Goal: Task Accomplishment & Management: Use online tool/utility

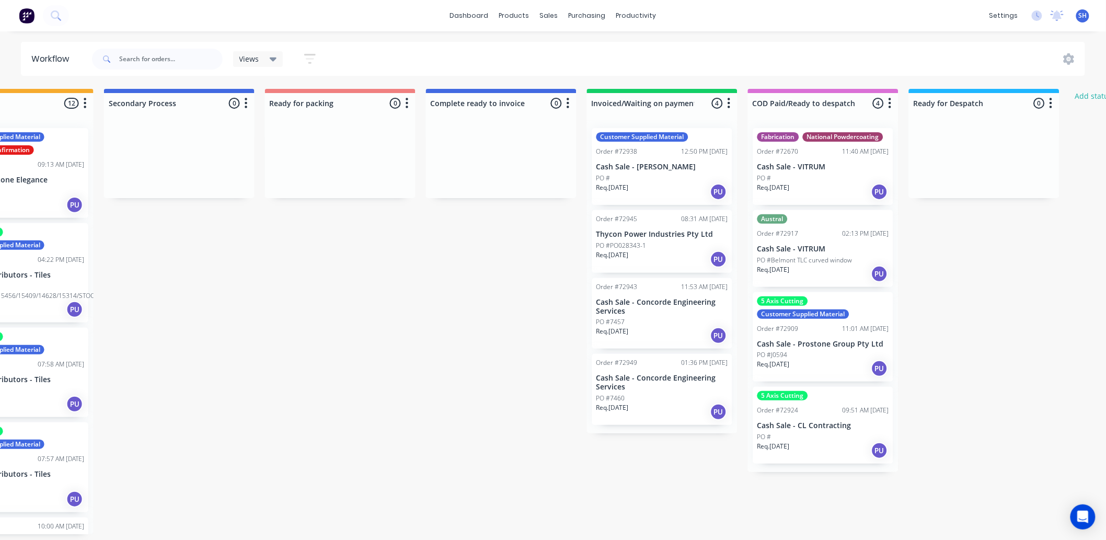
scroll to position [0, 562]
drag, startPoint x: 549, startPoint y: 14, endPoint x: 561, endPoint y: 30, distance: 20.2
click at [551, 18] on div "sales" at bounding box center [549, 16] width 29 height 16
click at [572, 43] on link "Sales Orders" at bounding box center [605, 49] width 138 height 21
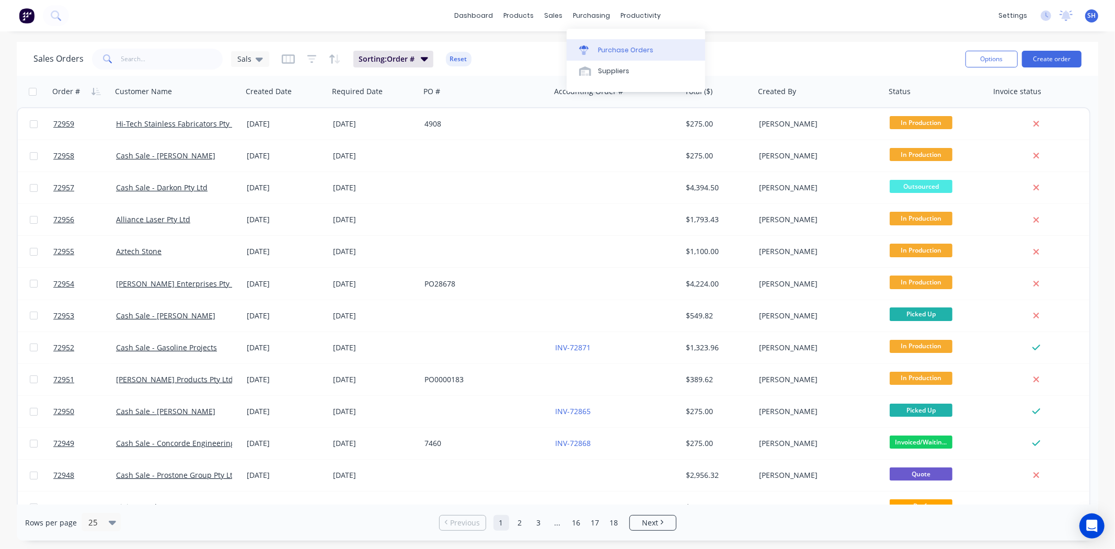
click at [603, 43] on link "Purchase Orders" at bounding box center [635, 49] width 138 height 21
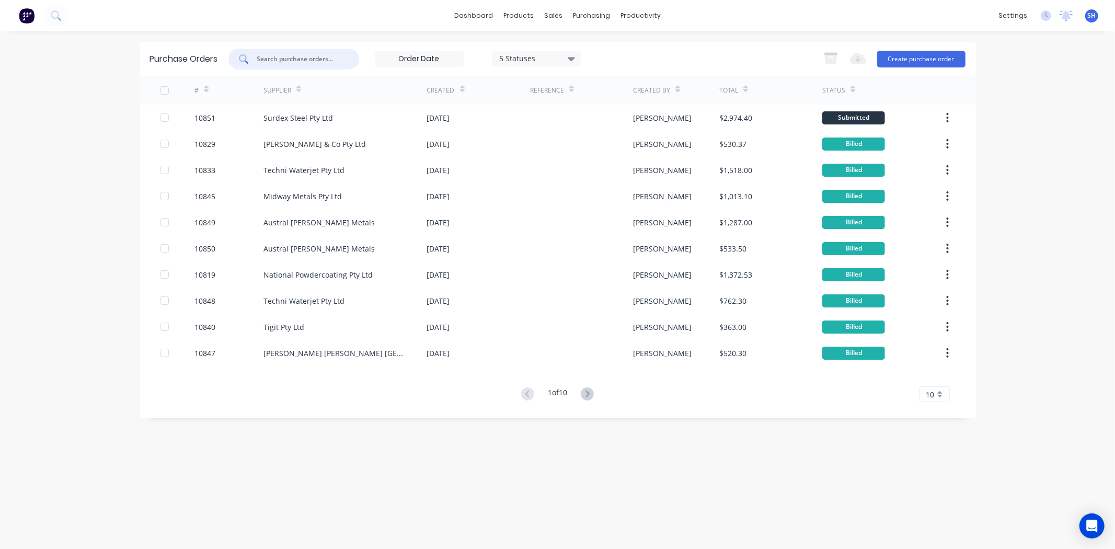
click at [279, 61] on input "text" at bounding box center [299, 59] width 87 height 10
type input "capral"
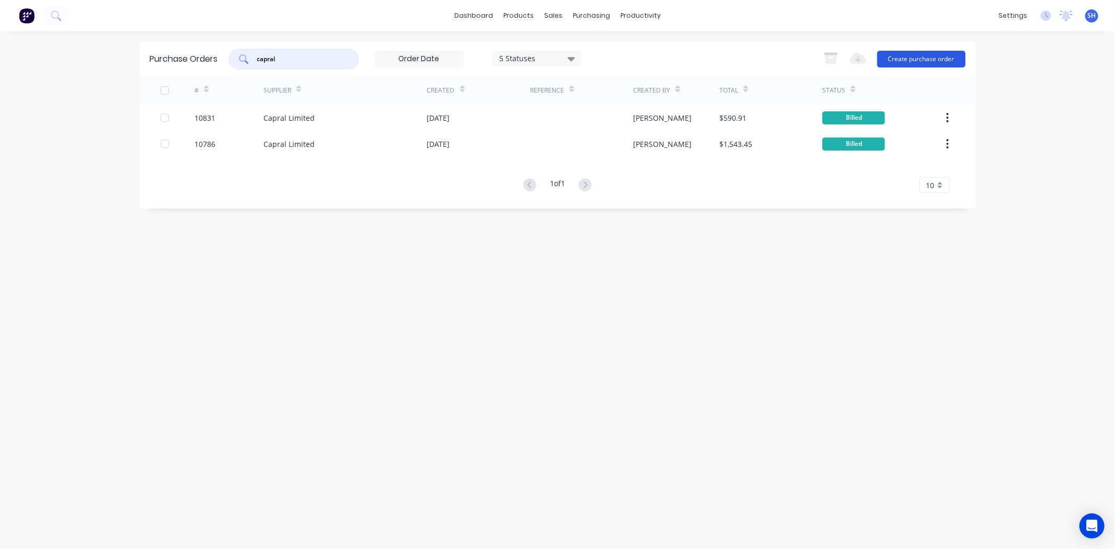
click at [934, 59] on button "Create purchase order" at bounding box center [921, 59] width 88 height 17
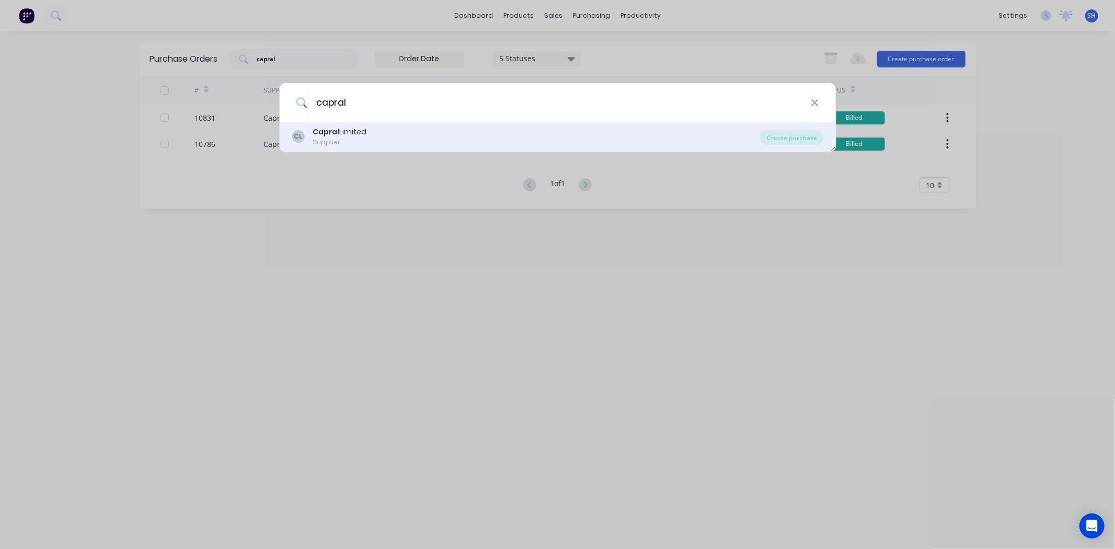
type input "capral"
click at [337, 126] on b "Capral" at bounding box center [326, 131] width 27 height 10
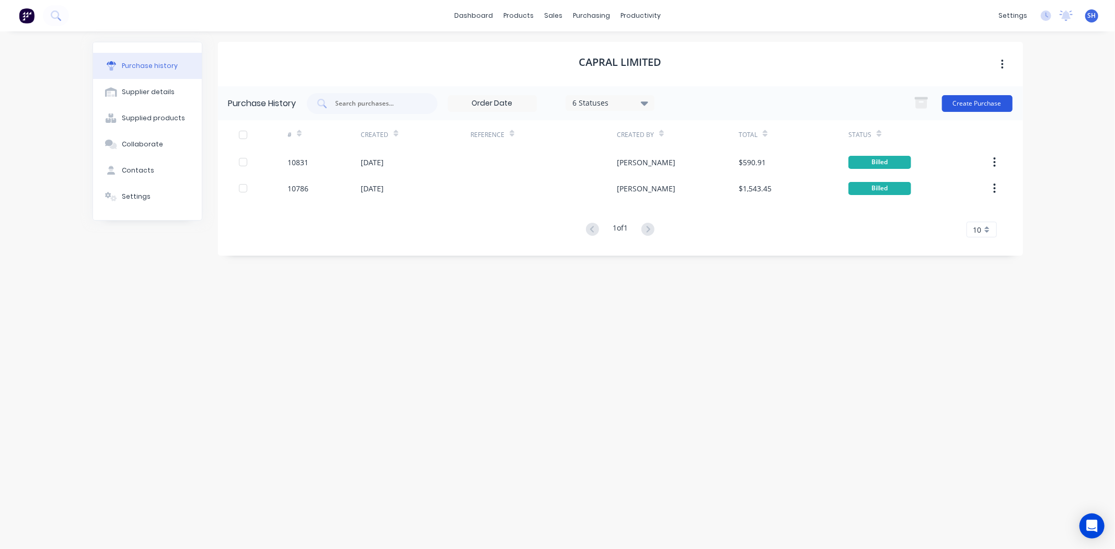
click at [974, 106] on button "Create Purchase" at bounding box center [977, 103] width 71 height 17
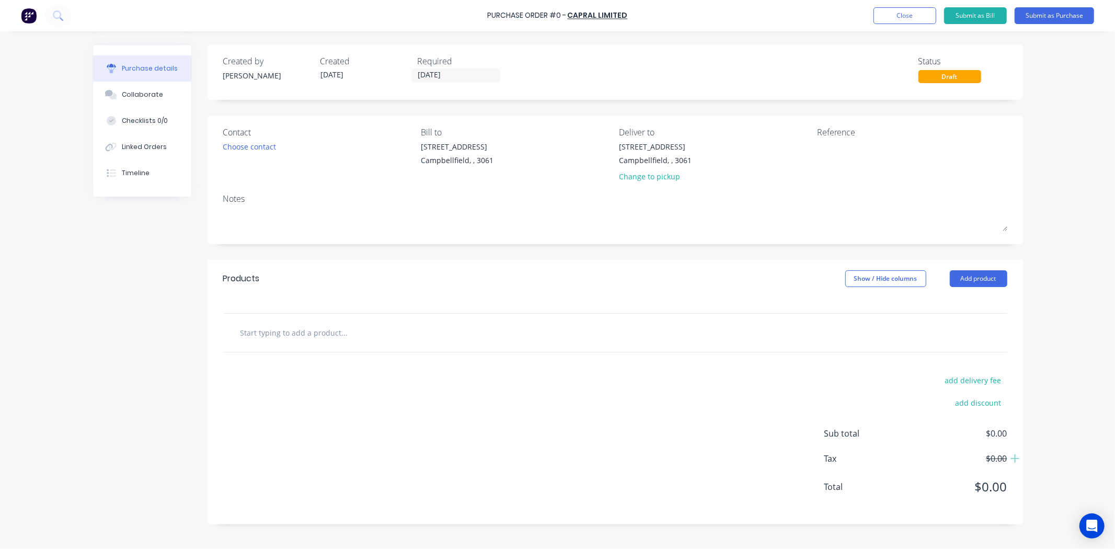
click at [365, 332] on input "text" at bounding box center [344, 332] width 209 height 21
paste input "10mm ALU 5083"
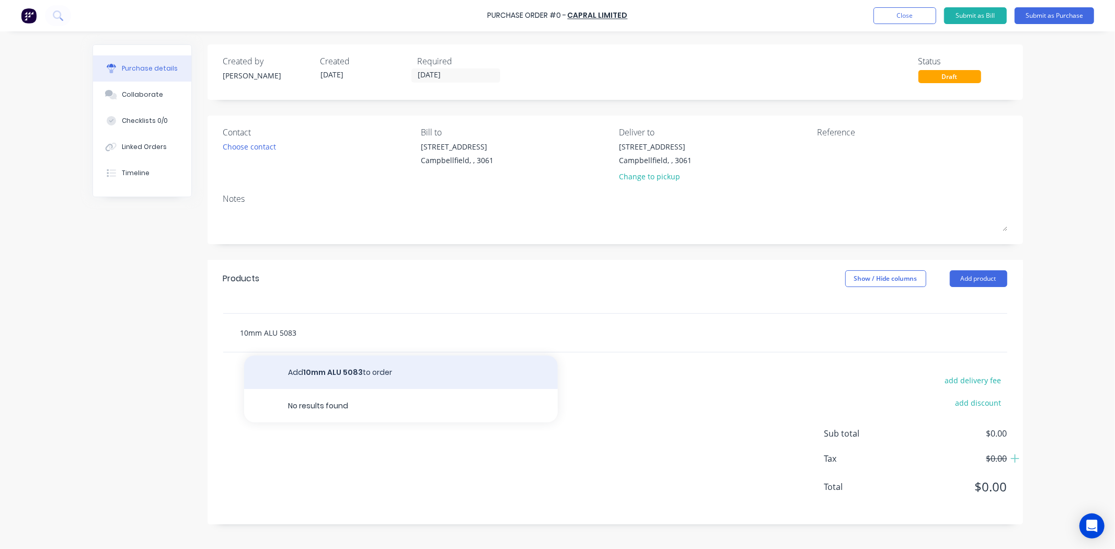
type input "10mm ALU 5083"
click at [354, 371] on button "Add 10mm ALU 5083 to order" at bounding box center [401, 371] width 314 height 33
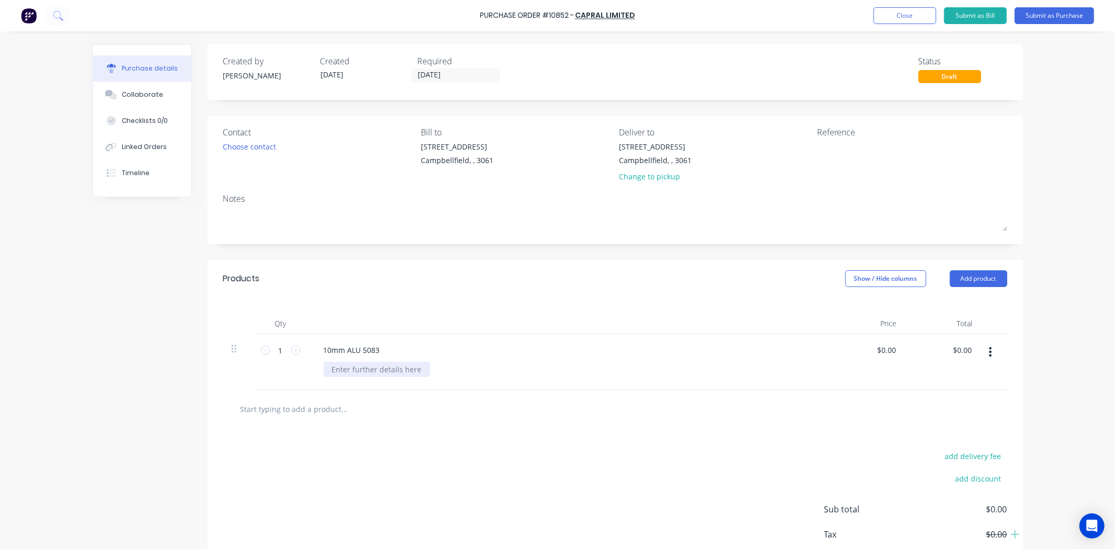
click at [411, 373] on div at bounding box center [376, 369] width 107 height 15
paste div
click at [449, 436] on div "add delivery fee add discount Sub total $0.00 Tax $0.00 Total $0.00" at bounding box center [614, 514] width 815 height 172
click at [881, 349] on input "0.00" at bounding box center [886, 349] width 24 height 15
click at [881, 349] on input "0.00" at bounding box center [888, 349] width 20 height 15
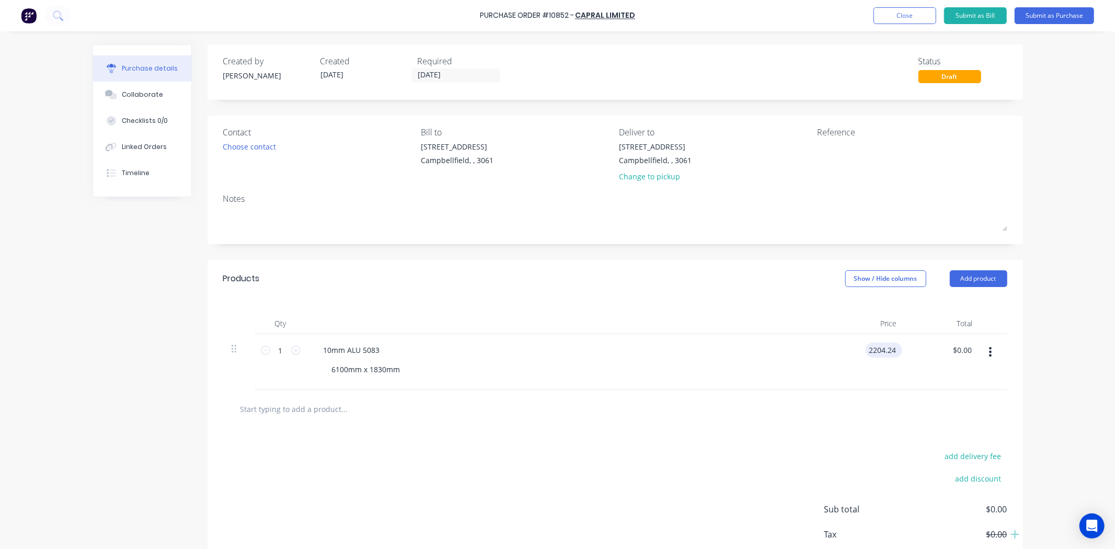
type input "$2,204.24"
click at [529, 505] on div "add delivery fee add discount Sub total $2,204.24 Tax $220.42 Total $2,424.66" at bounding box center [614, 514] width 815 height 172
click at [1042, 17] on button "Submit as Purchase" at bounding box center [1053, 15] width 79 height 17
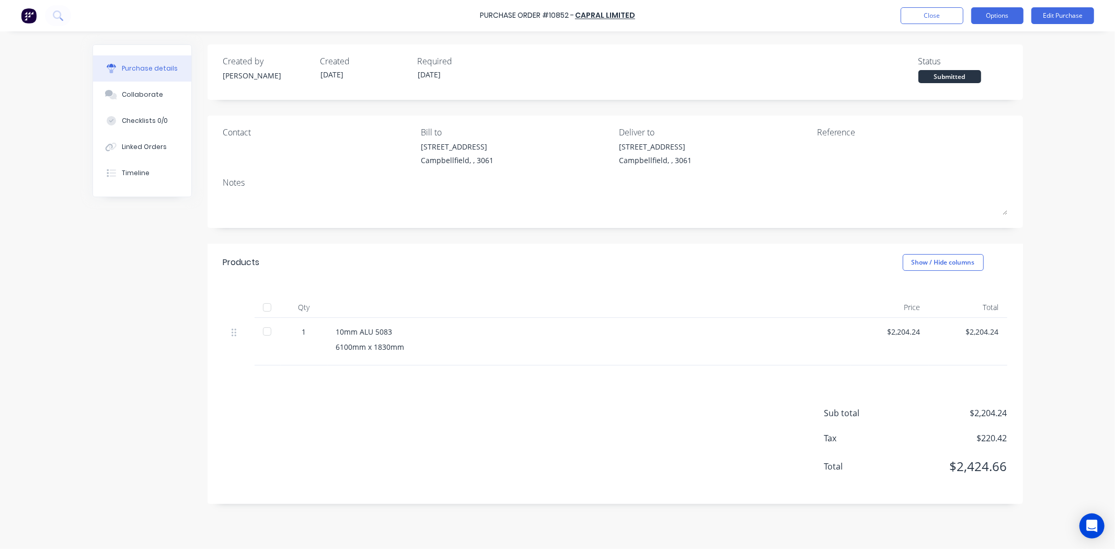
click at [991, 8] on button "Options" at bounding box center [997, 15] width 52 height 17
click at [961, 48] on div "Print / Email" at bounding box center [973, 42] width 80 height 15
click at [952, 68] on div "With pricing" at bounding box center [973, 63] width 80 height 15
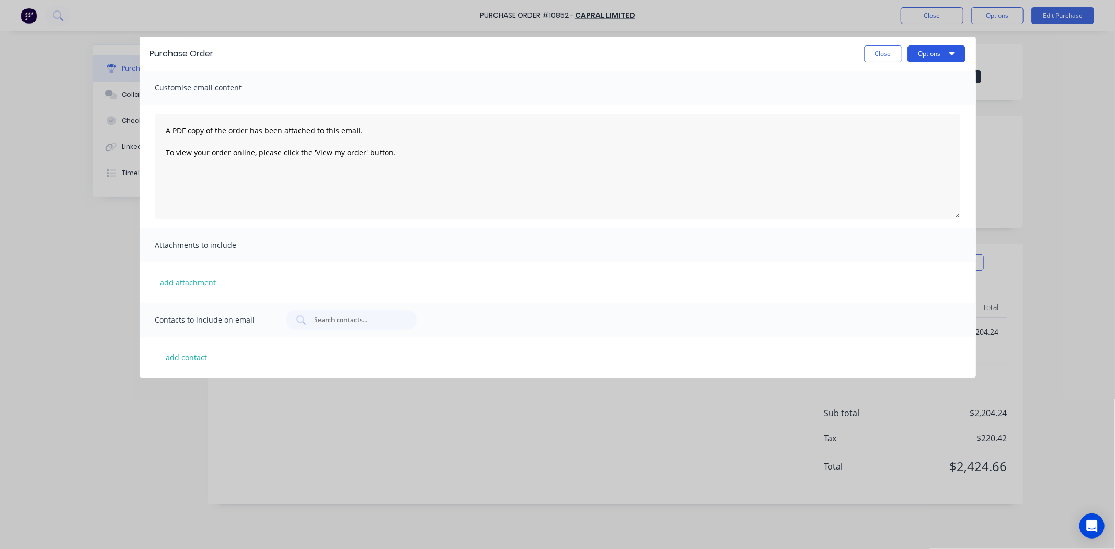
click at [943, 61] on button "Options" at bounding box center [936, 53] width 58 height 17
click at [916, 110] on button "Print" at bounding box center [915, 101] width 99 height 21
click at [871, 64] on div "Purchase Order Close Options" at bounding box center [558, 54] width 836 height 34
click at [875, 55] on button "Close" at bounding box center [883, 53] width 38 height 17
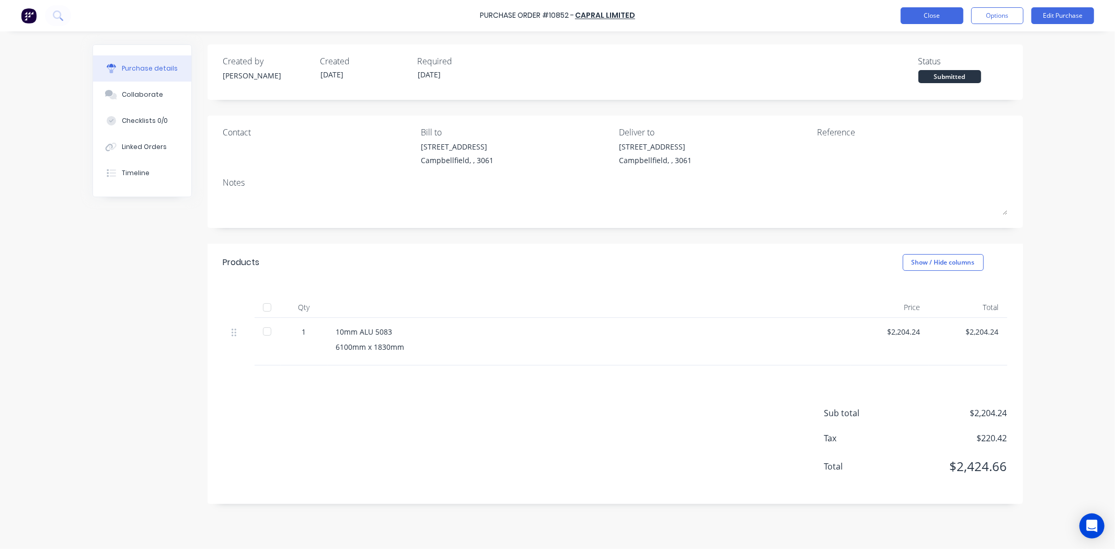
click at [927, 16] on button "Close" at bounding box center [931, 15] width 63 height 17
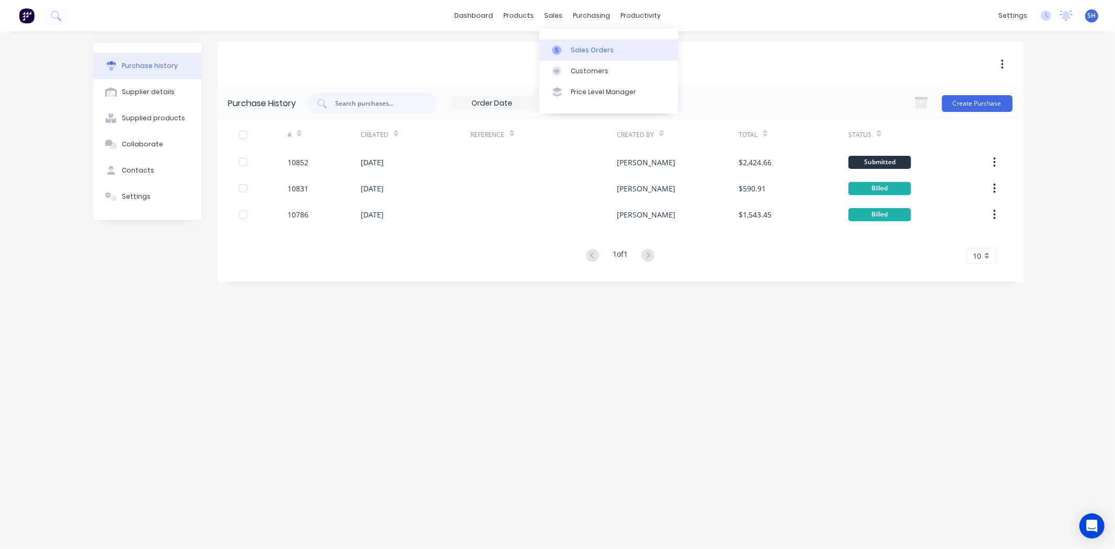
click at [562, 43] on link "Sales Orders" at bounding box center [608, 49] width 138 height 21
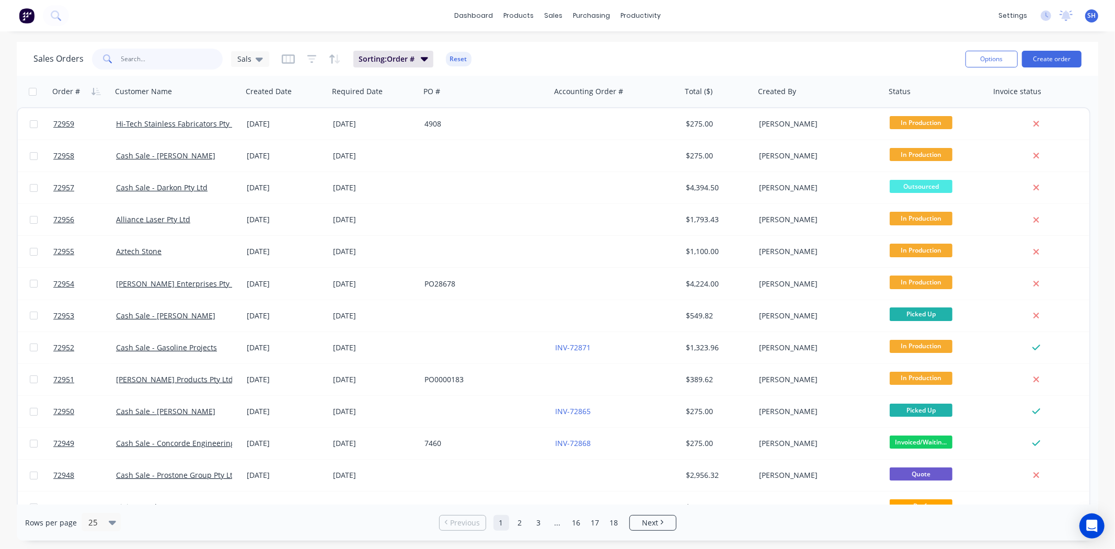
click at [150, 59] on input "text" at bounding box center [172, 59] width 102 height 21
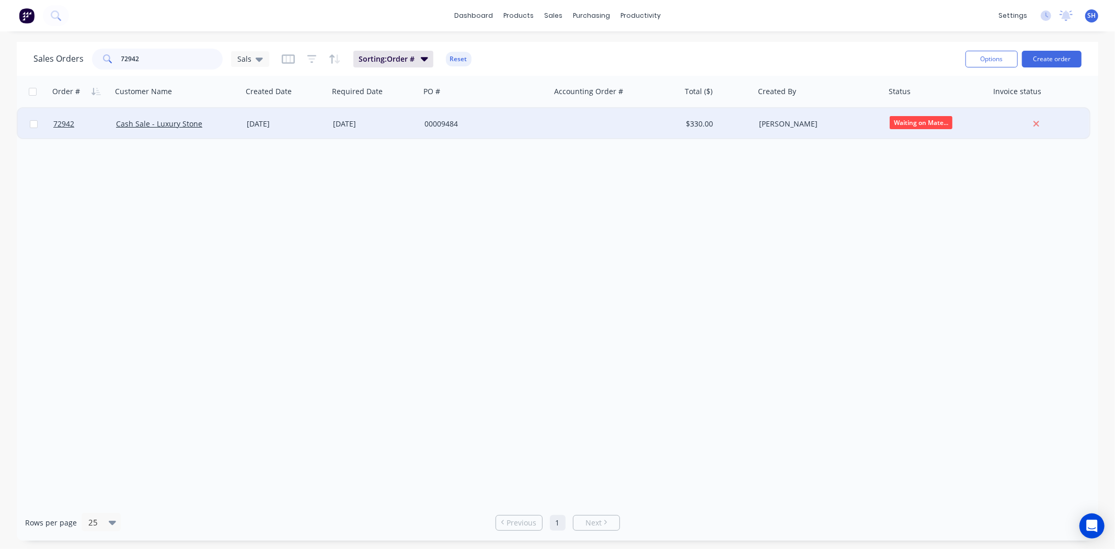
type input "72942"
click at [291, 122] on div "[DATE]" at bounding box center [286, 124] width 78 height 10
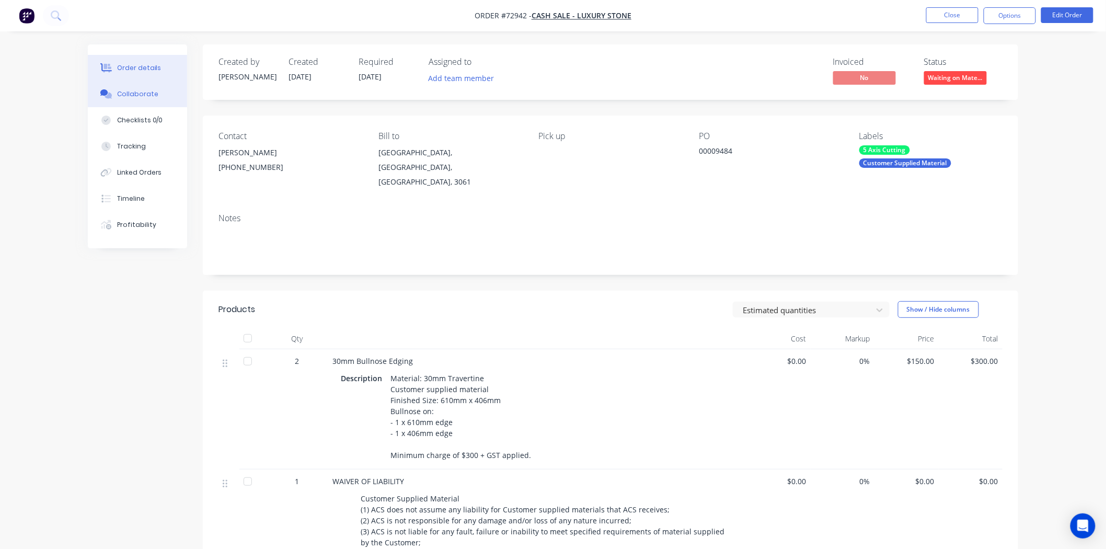
click at [131, 88] on button "Collaborate" at bounding box center [137, 94] width 99 height 26
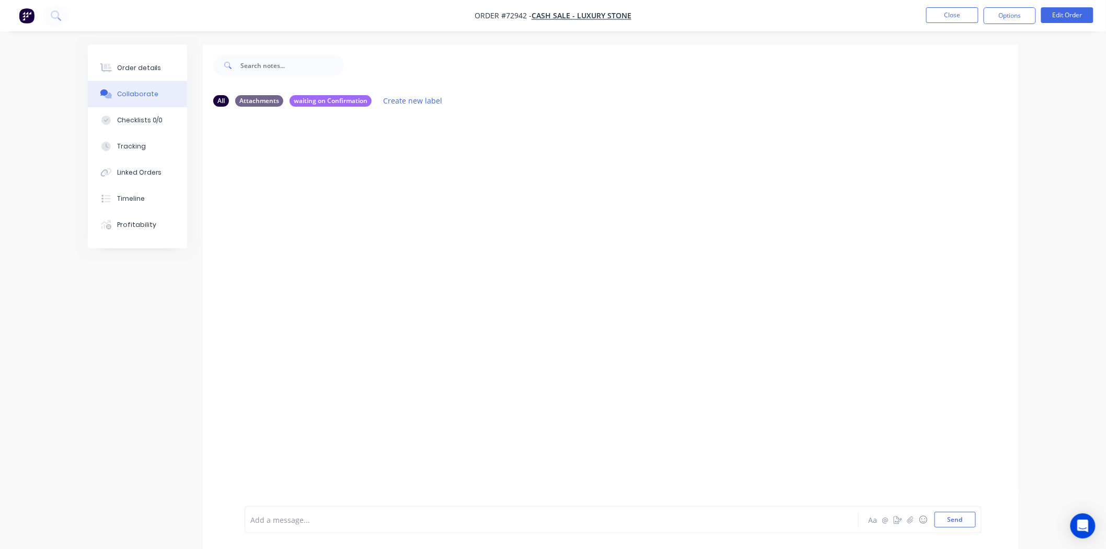
click at [367, 517] on div at bounding box center [522, 519] width 543 height 11
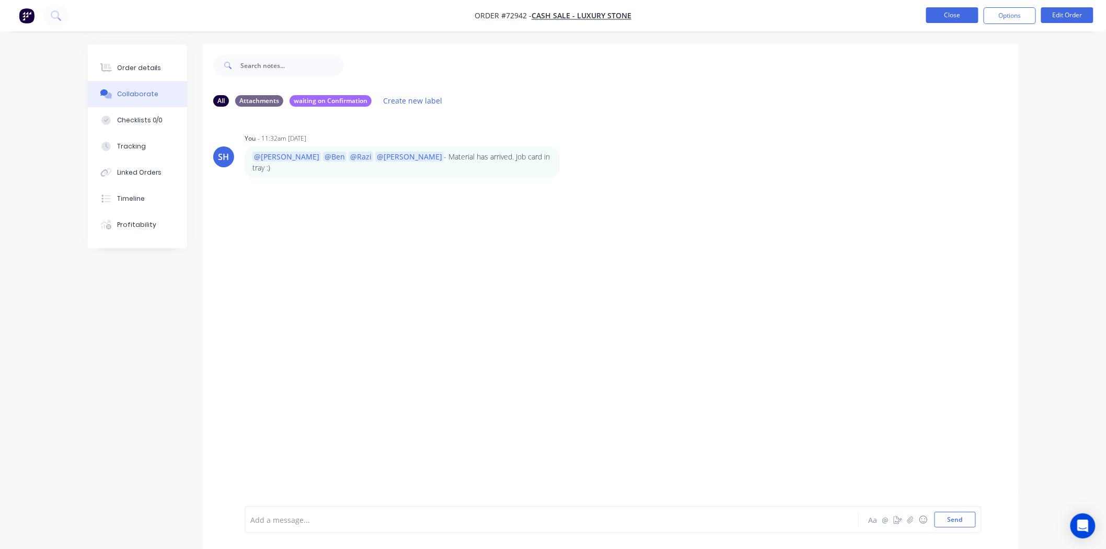
click at [943, 20] on button "Close" at bounding box center [952, 15] width 52 height 16
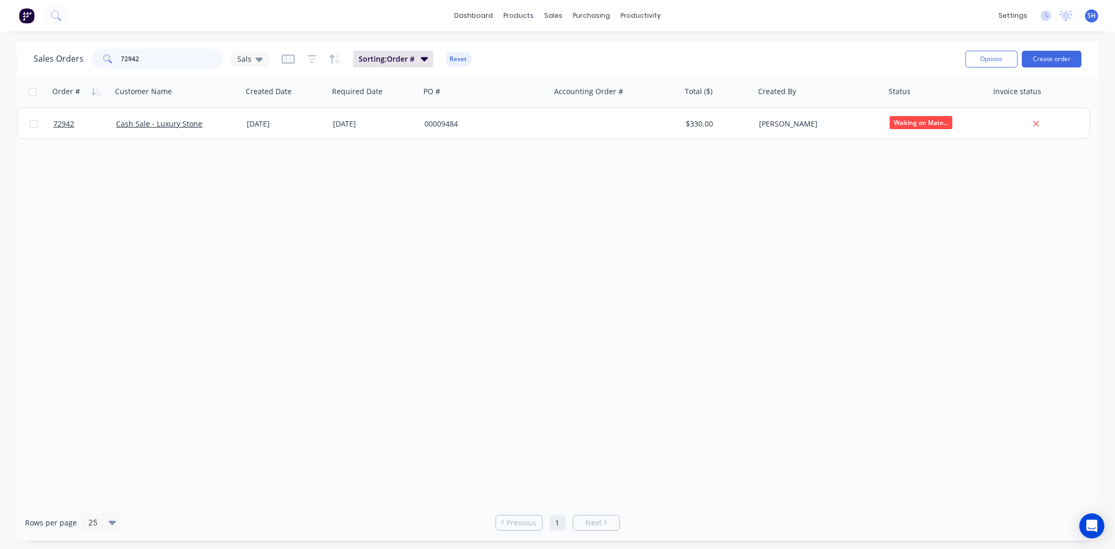
drag, startPoint x: 165, startPoint y: 65, endPoint x: 91, endPoint y: 66, distance: 73.7
click at [89, 64] on div "Sales Orders 72942 Sals" at bounding box center [151, 59] width 236 height 21
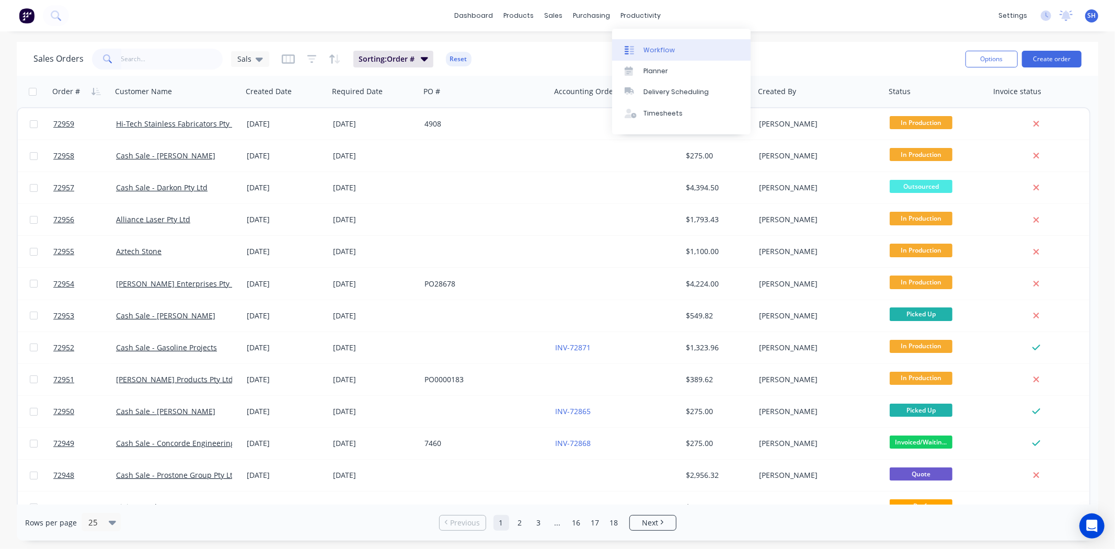
click at [655, 54] on div "Workflow" at bounding box center [658, 49] width 31 height 9
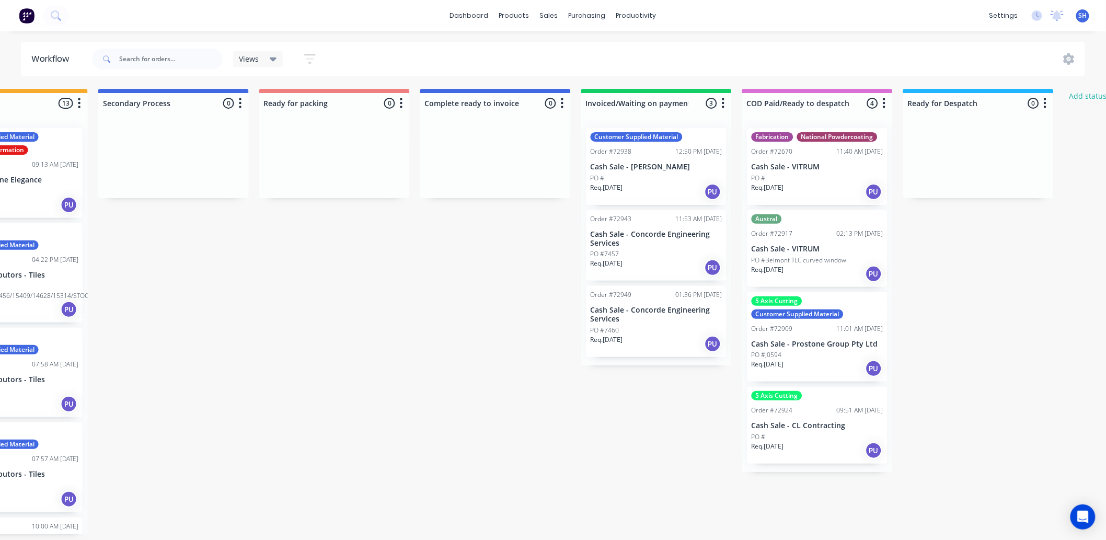
scroll to position [0, 588]
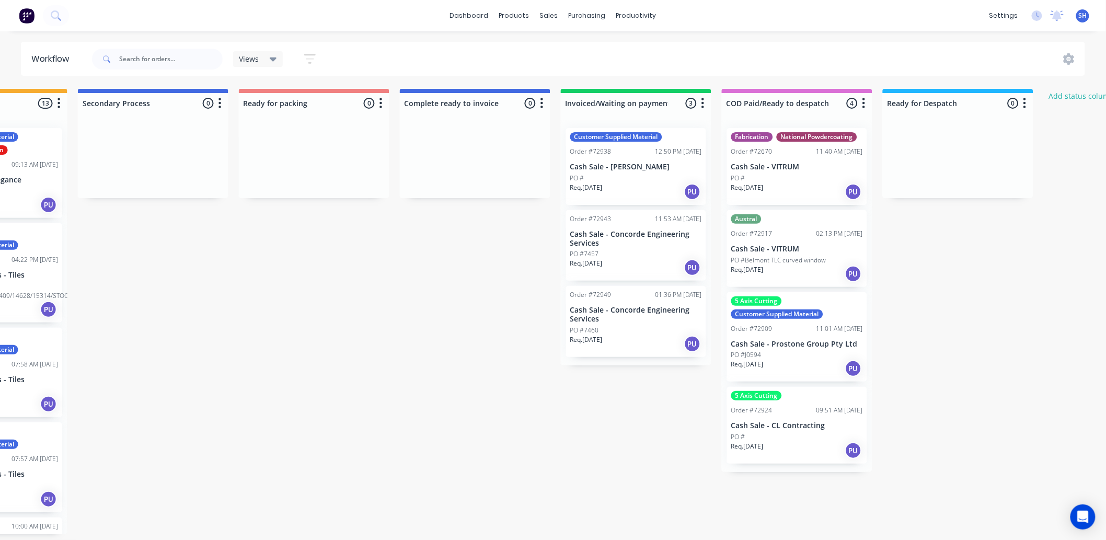
click at [797, 160] on div "Fabrication National Powdercoating Order #72670 11:40 AM [DATE] Cash Sale - VIT…" at bounding box center [797, 166] width 140 height 77
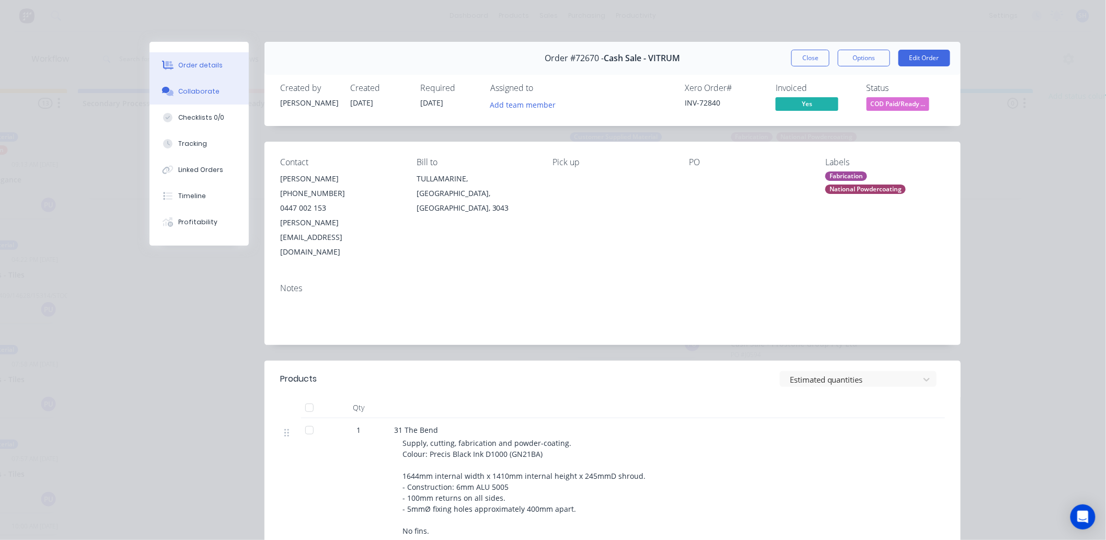
click at [196, 95] on div "Collaborate" at bounding box center [199, 91] width 41 height 9
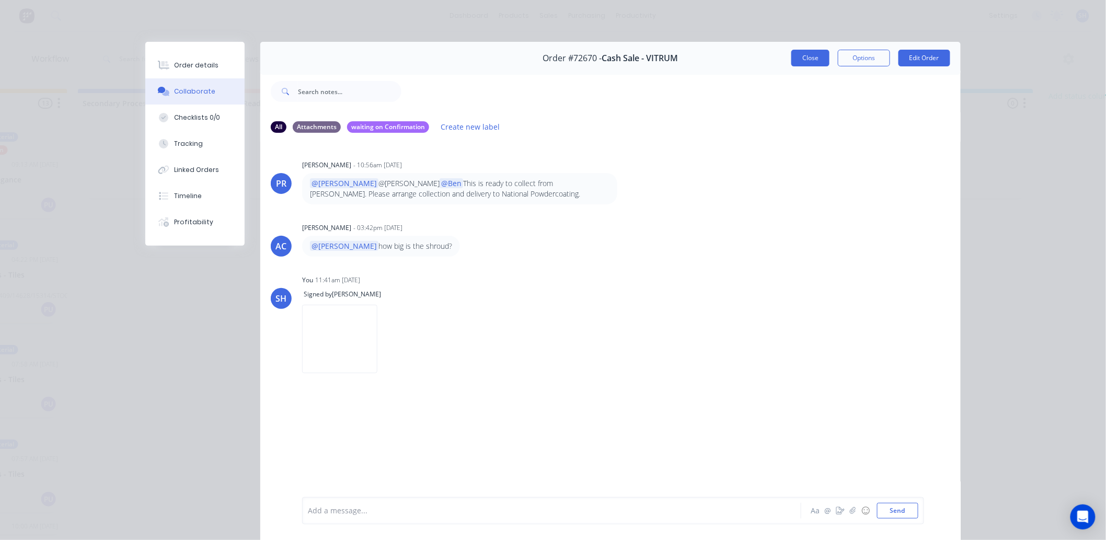
click at [805, 59] on button "Close" at bounding box center [810, 58] width 38 height 17
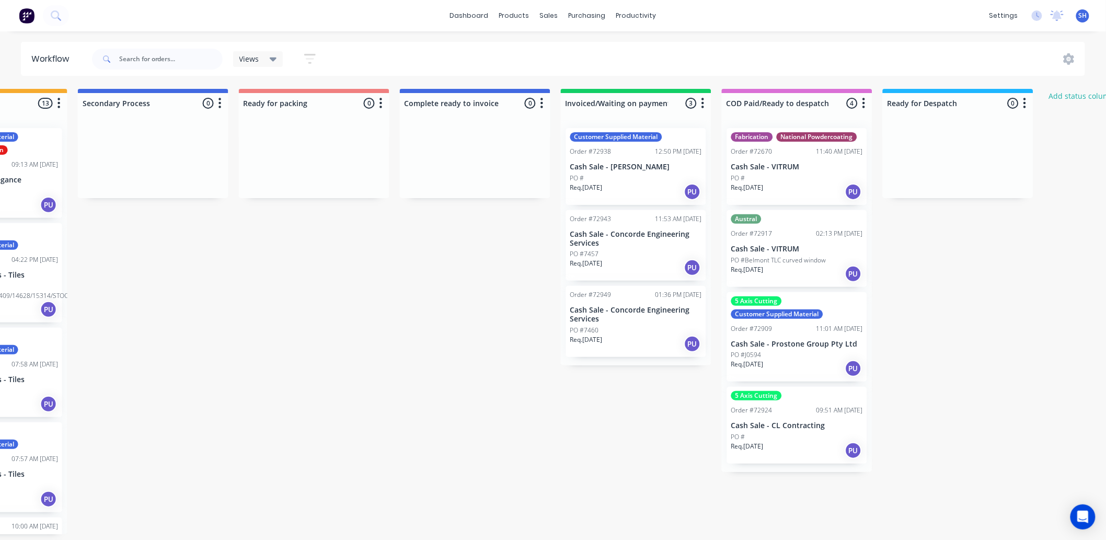
click at [793, 263] on p "PO #Belmont TLC curved window" at bounding box center [778, 260] width 95 height 9
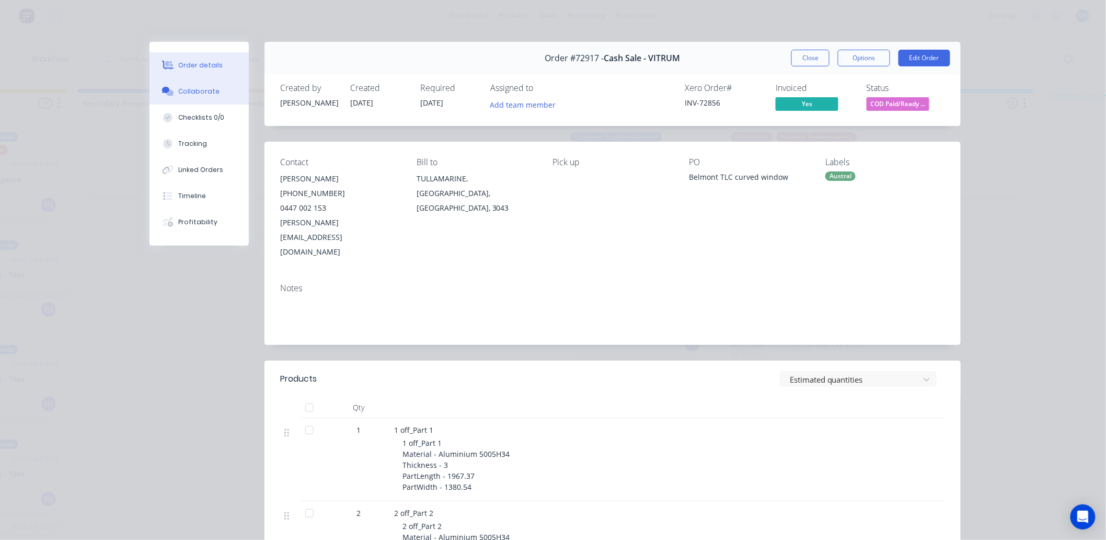
click at [191, 95] on div "Collaborate" at bounding box center [199, 91] width 41 height 9
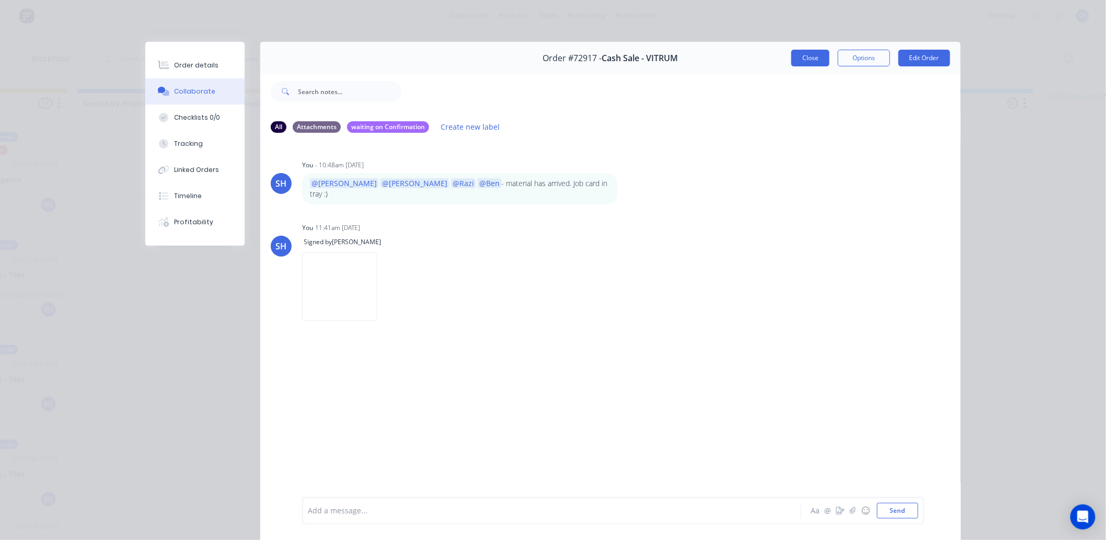
click at [808, 61] on button "Close" at bounding box center [810, 58] width 38 height 17
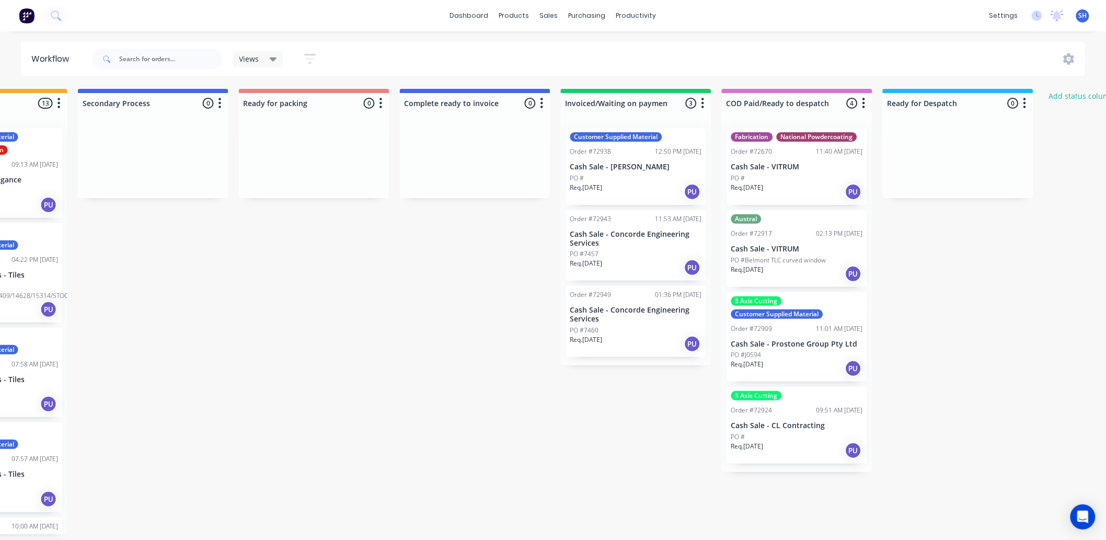
scroll to position [3, 588]
click at [759, 184] on p "Req. [DATE]" at bounding box center [747, 187] width 32 height 9
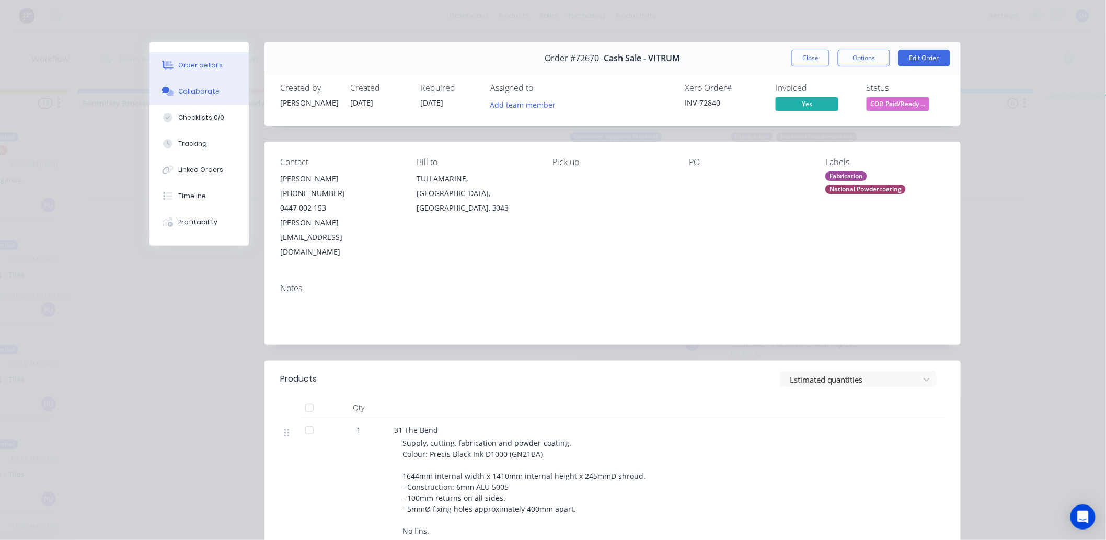
click at [178, 96] on button "Collaborate" at bounding box center [198, 91] width 99 height 26
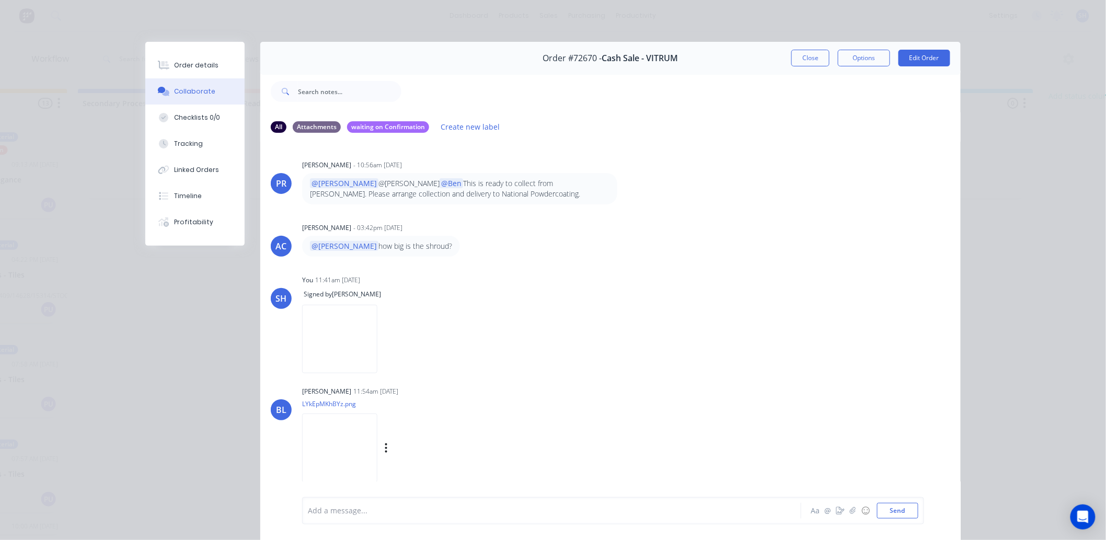
click at [377, 457] on img at bounding box center [339, 447] width 75 height 68
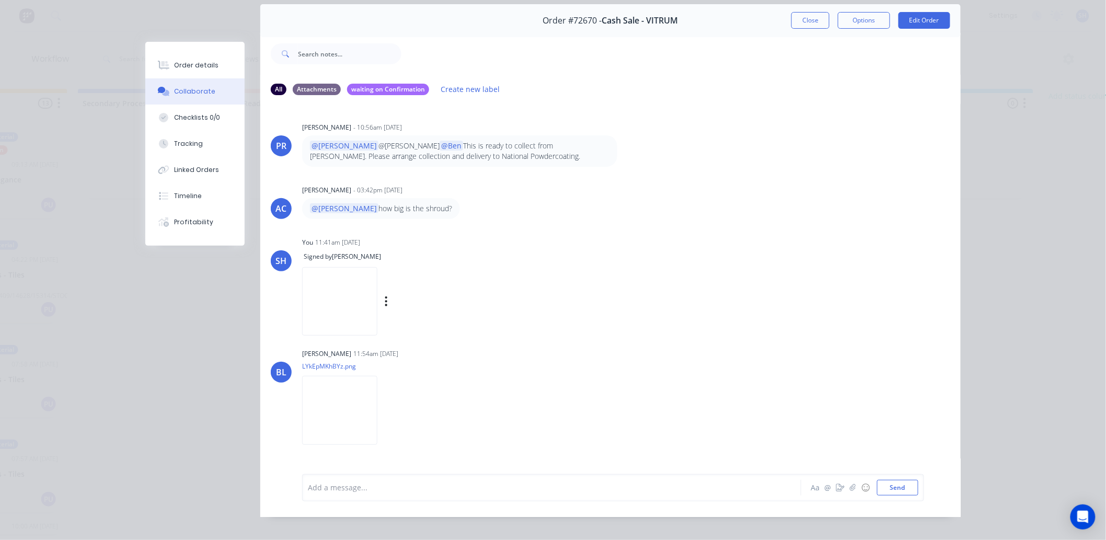
scroll to position [56, 0]
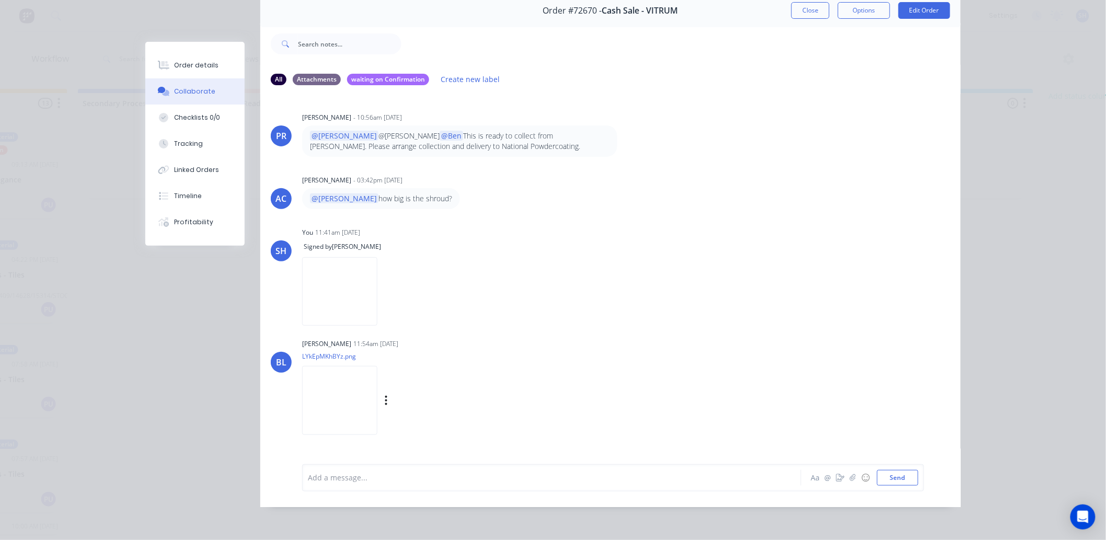
click at [356, 376] on img at bounding box center [339, 400] width 75 height 68
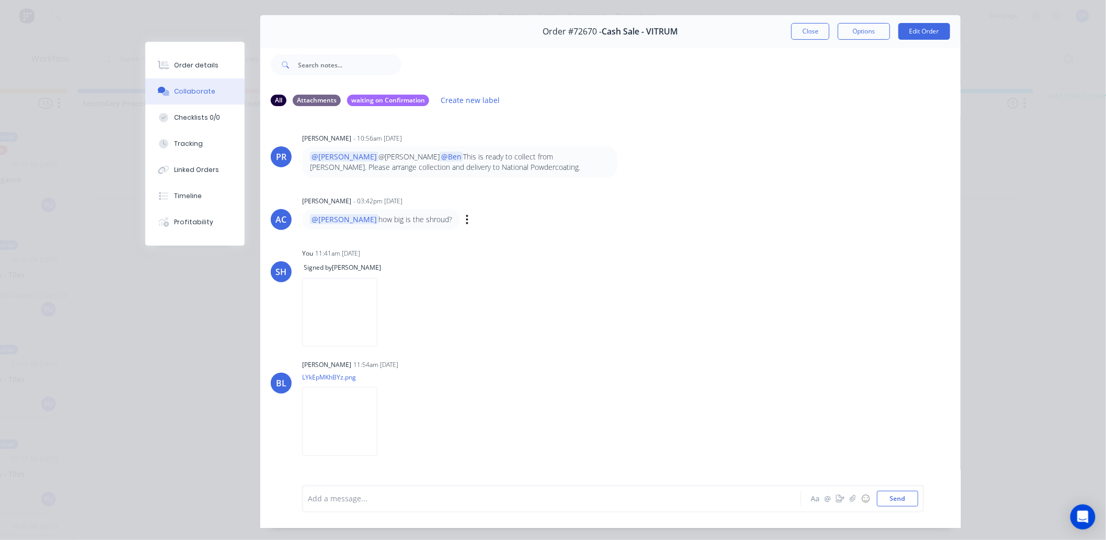
scroll to position [0, 0]
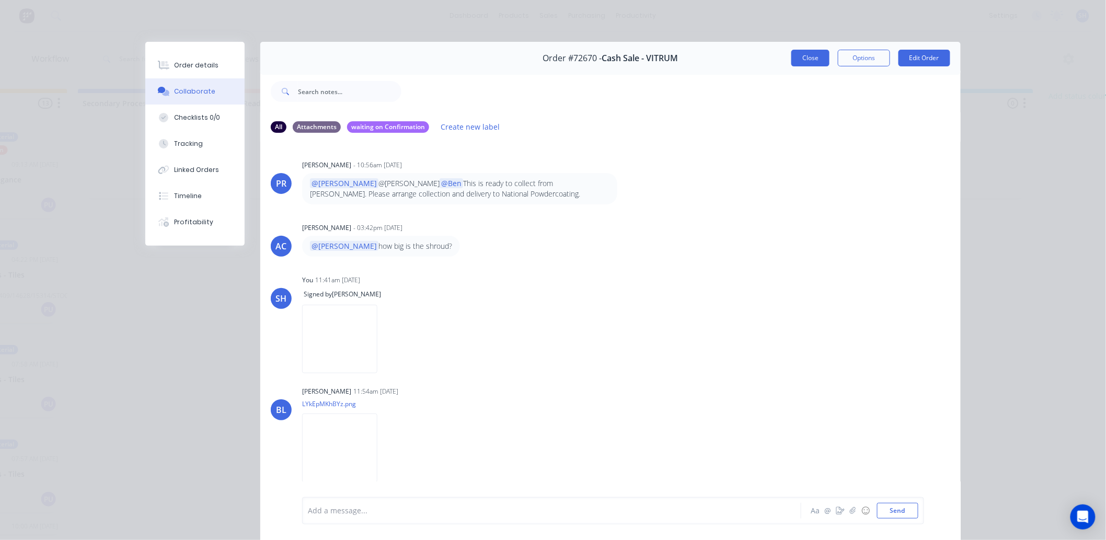
click at [791, 54] on button "Close" at bounding box center [810, 58] width 38 height 17
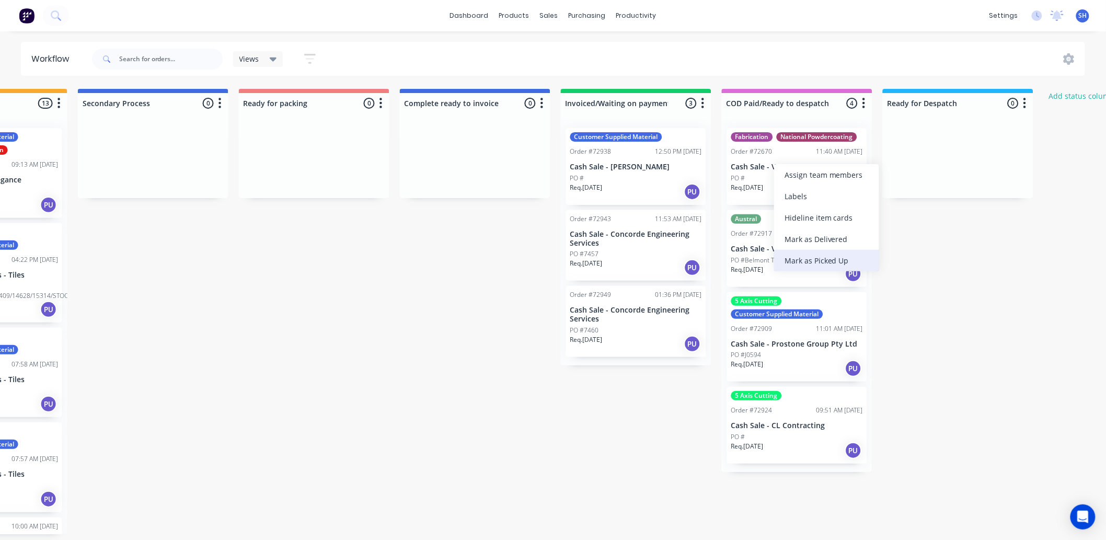
click at [807, 253] on div "Mark as Picked Up" at bounding box center [826, 260] width 105 height 21
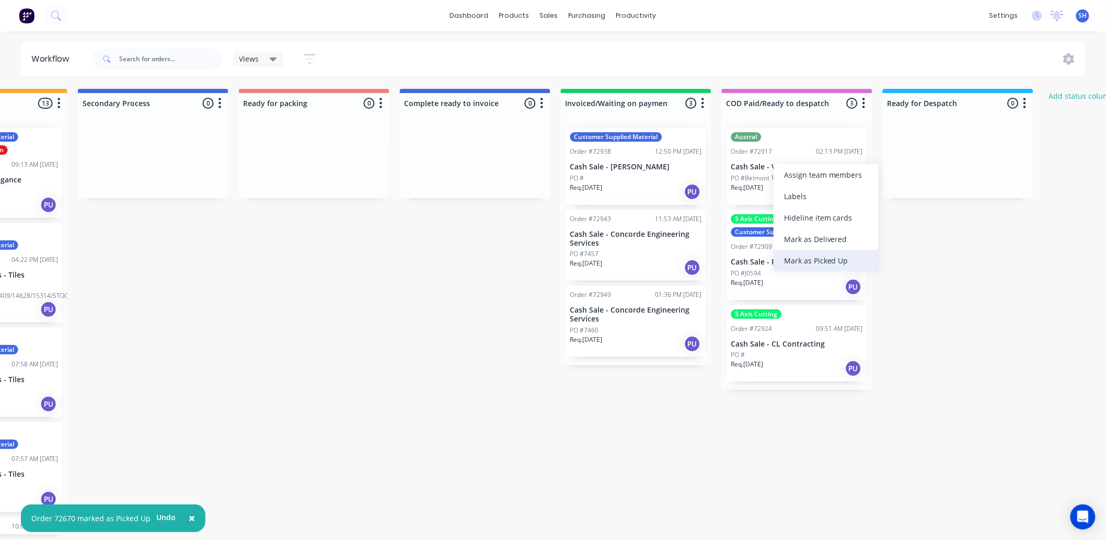
click at [803, 256] on div "Mark as Picked Up" at bounding box center [825, 260] width 105 height 21
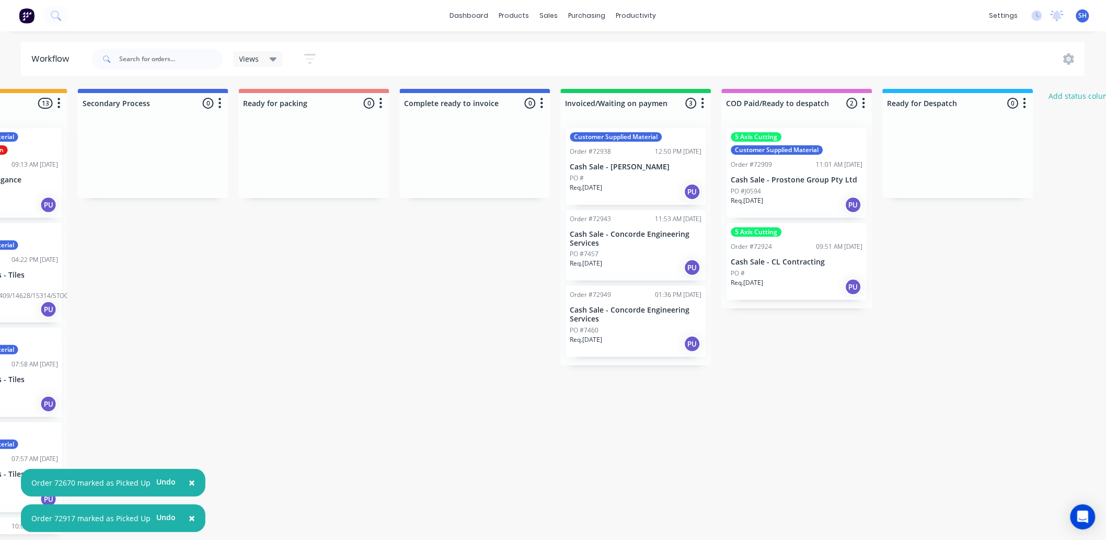
click at [897, 360] on div "Submitted 1 Status colour #273444 hex #273444 Save Cancel Summaries Total order…" at bounding box center [351, 311] width 1894 height 445
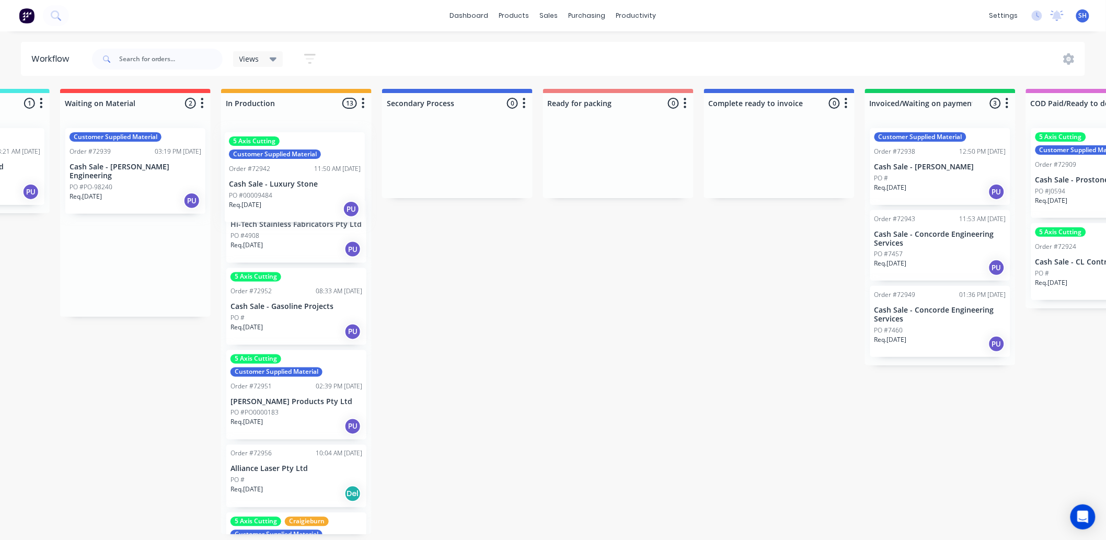
scroll to position [701, 0]
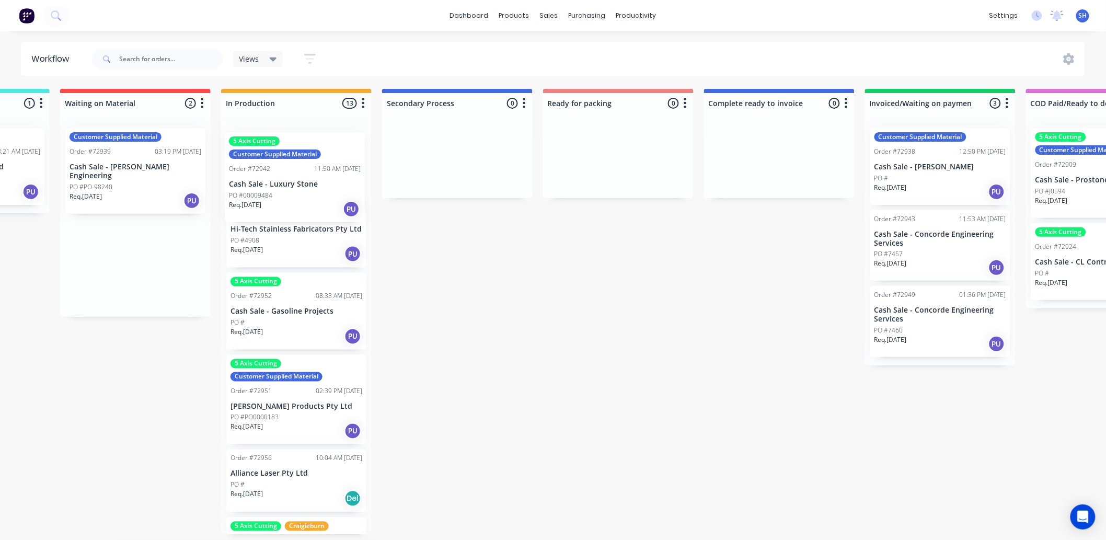
drag, startPoint x: 127, startPoint y: 253, endPoint x: 301, endPoint y: 175, distance: 191.1
click at [300, 178] on div "Submitted 1 Status colour #273444 hex #273444 Save Cancel Summaries Total order…" at bounding box center [655, 311] width 1894 height 445
click at [301, 175] on div "Customer Supplied Material Waiting on confirmation Order #72879 09:13 AM [DATE]…" at bounding box center [296, 327] width 151 height 414
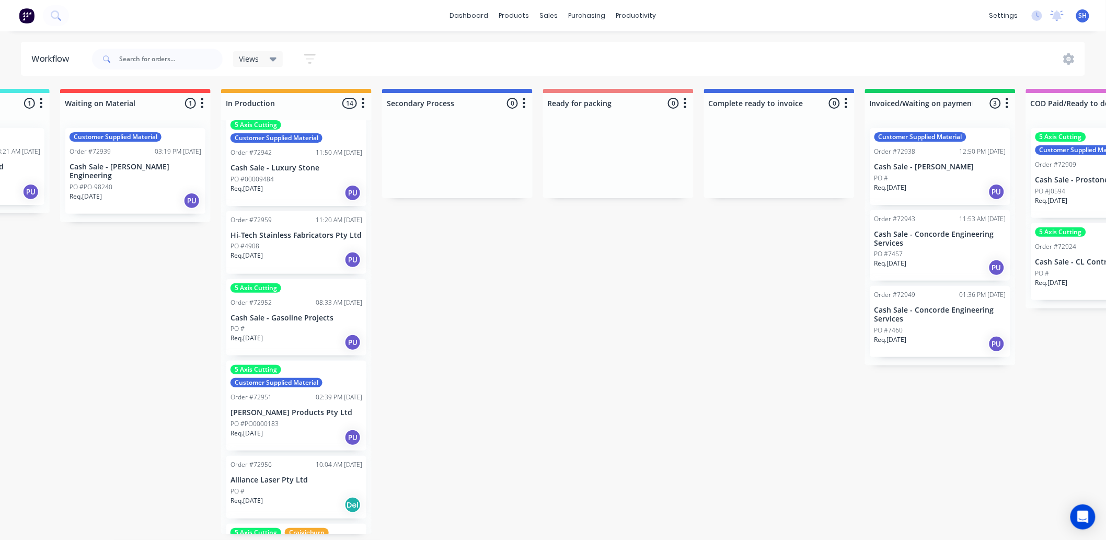
click at [290, 175] on div "PO #00009484" at bounding box center [296, 179] width 132 height 9
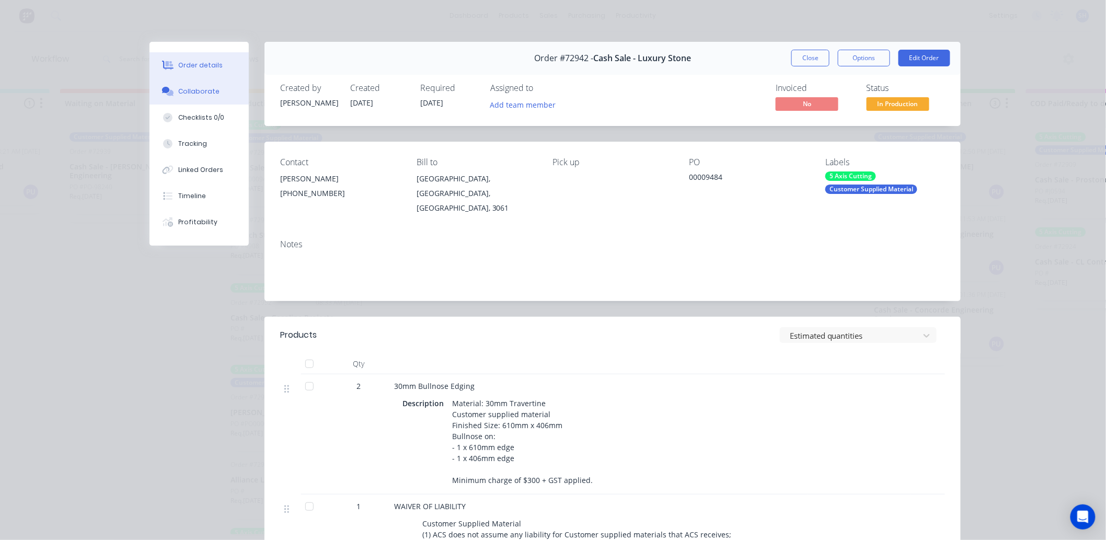
click at [174, 97] on button "Collaborate" at bounding box center [198, 91] width 99 height 26
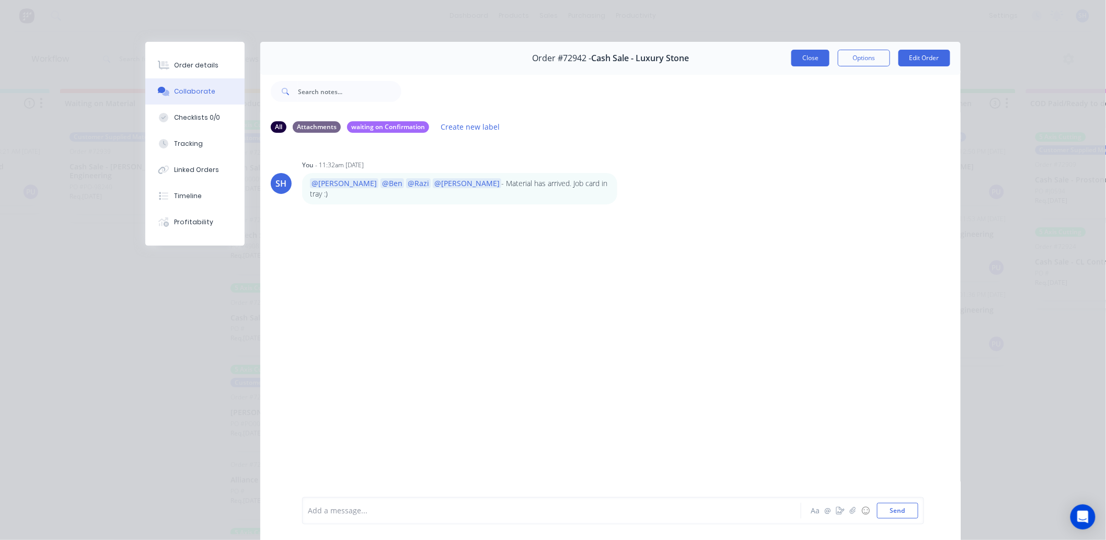
click at [795, 64] on button "Close" at bounding box center [810, 58] width 38 height 17
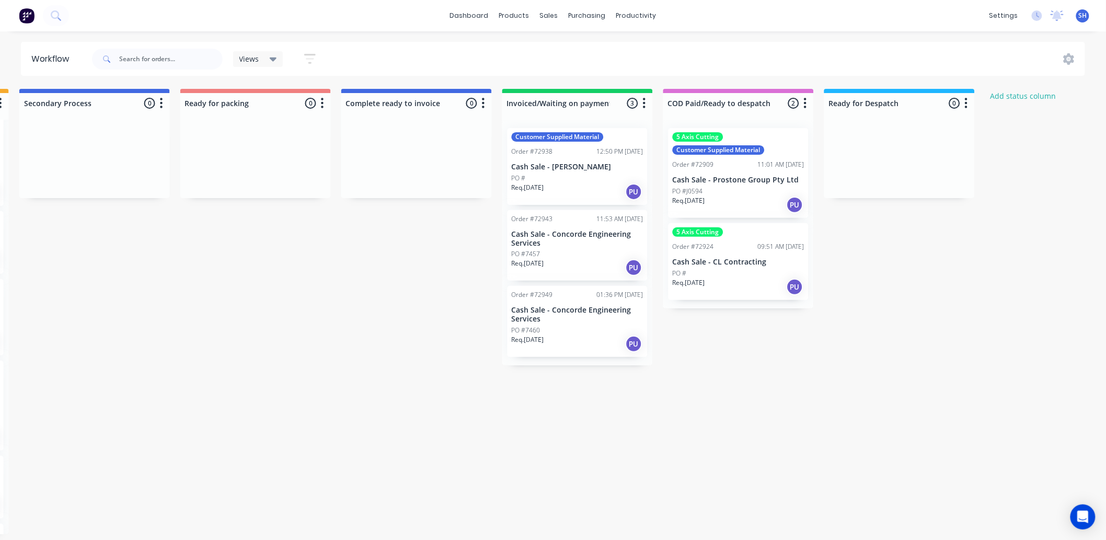
scroll to position [3, 669]
